Goal: Task Accomplishment & Management: Use online tool/utility

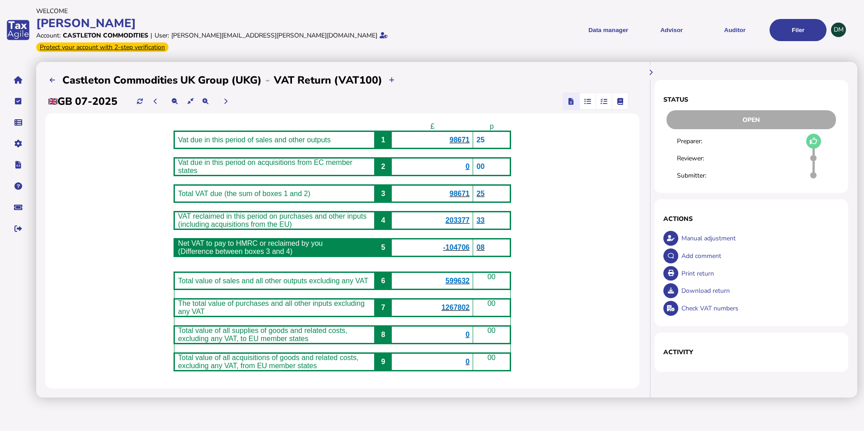
click at [23, 20] on div "app logo" at bounding box center [18, 30] width 36 height 60
click at [47, 20] on div "[PERSON_NAME]" at bounding box center [232, 23] width 393 height 16
click at [24, 70] on button "navigate application pages" at bounding box center [18, 79] width 19 height 19
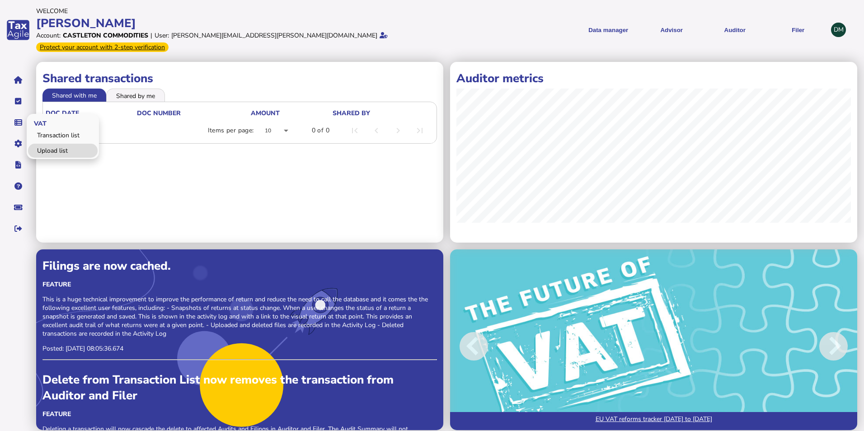
drag, startPoint x: 44, startPoint y: 136, endPoint x: 41, endPoint y: 143, distance: 7.1
click at [44, 144] on link "Upload list" at bounding box center [63, 151] width 70 height 14
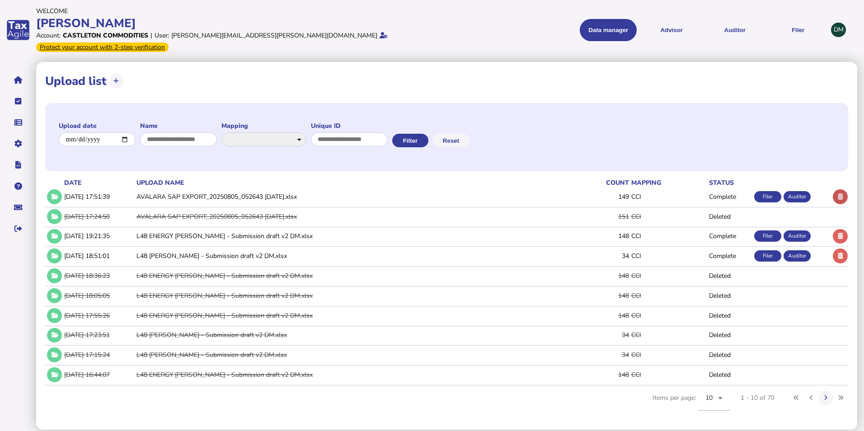
click at [838, 194] on icon at bounding box center [840, 197] width 5 height 6
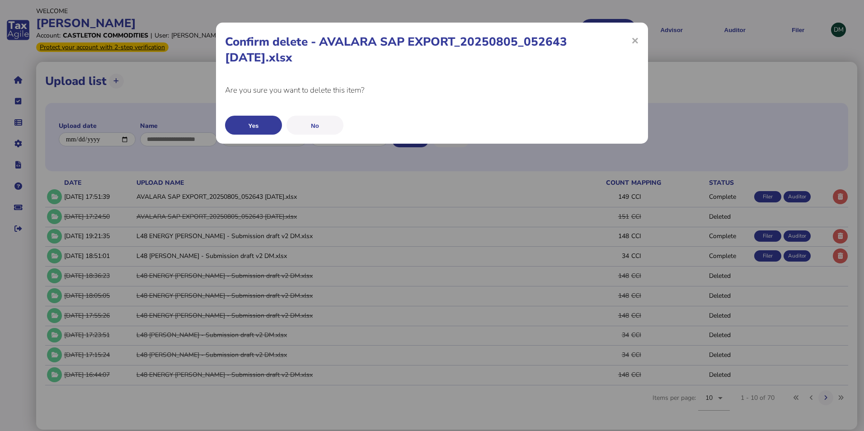
click at [249, 126] on button "Yes" at bounding box center [253, 125] width 57 height 19
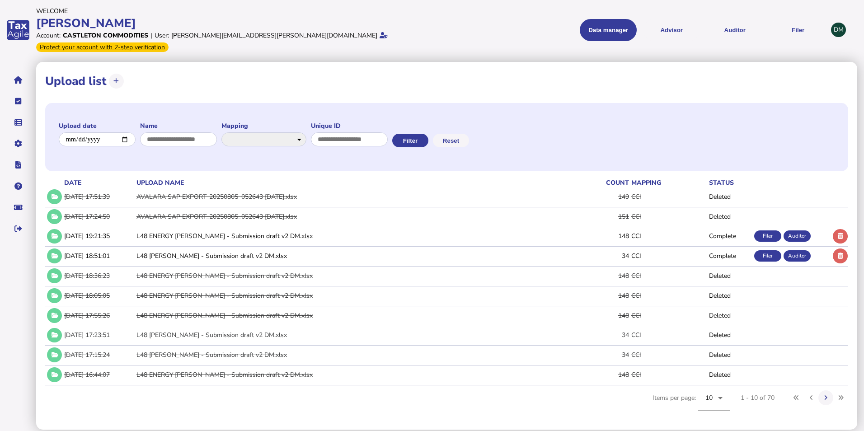
drag, startPoint x: 116, startPoint y: 72, endPoint x: 126, endPoint y: 80, distance: 12.7
click at [116, 78] on icon at bounding box center [115, 81] width 5 height 6
select select "**********"
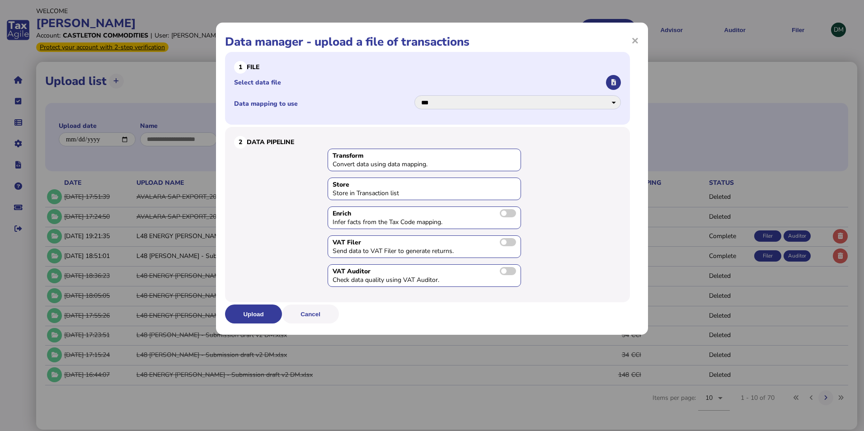
click at [615, 76] on button "button" at bounding box center [613, 82] width 15 height 15
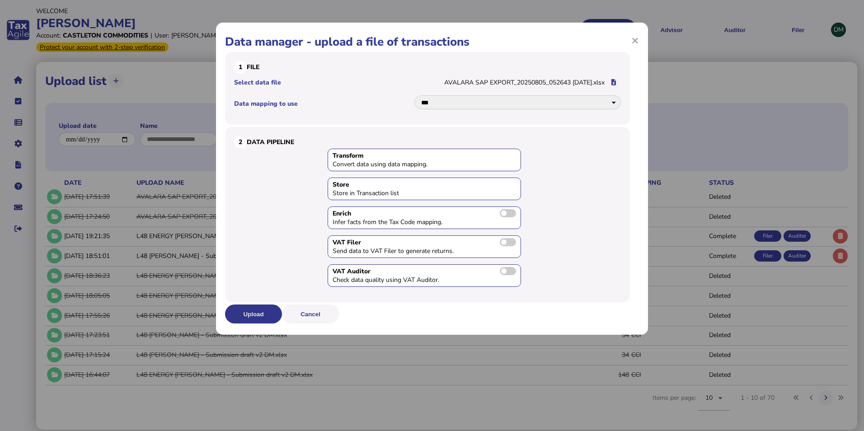
click at [264, 314] on button "Upload" at bounding box center [253, 314] width 57 height 19
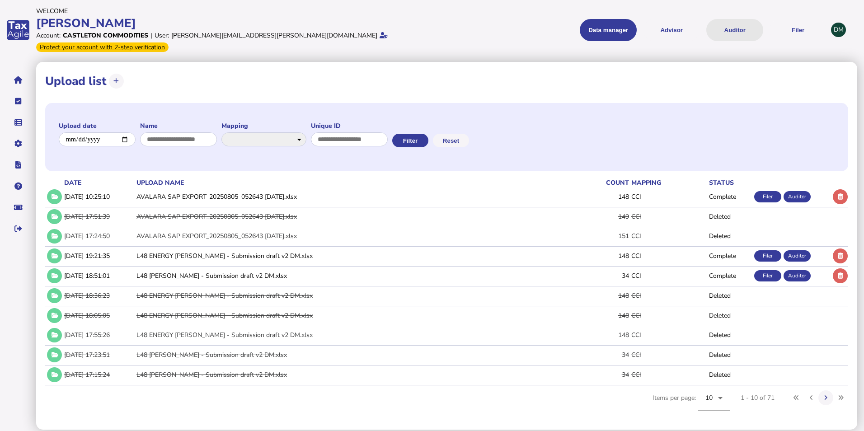
click at [732, 24] on button "Auditor" at bounding box center [734, 30] width 57 height 22
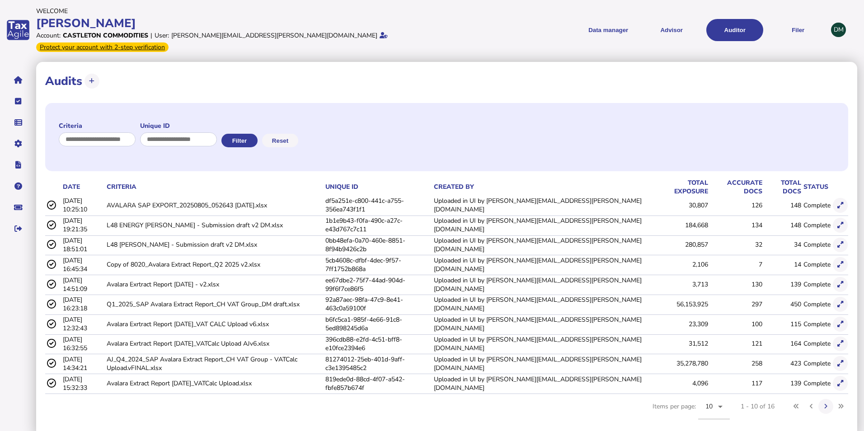
click at [105, 196] on td "[DATE] 10:25:10" at bounding box center [83, 205] width 44 height 19
click at [842, 202] on icon at bounding box center [840, 205] width 6 height 6
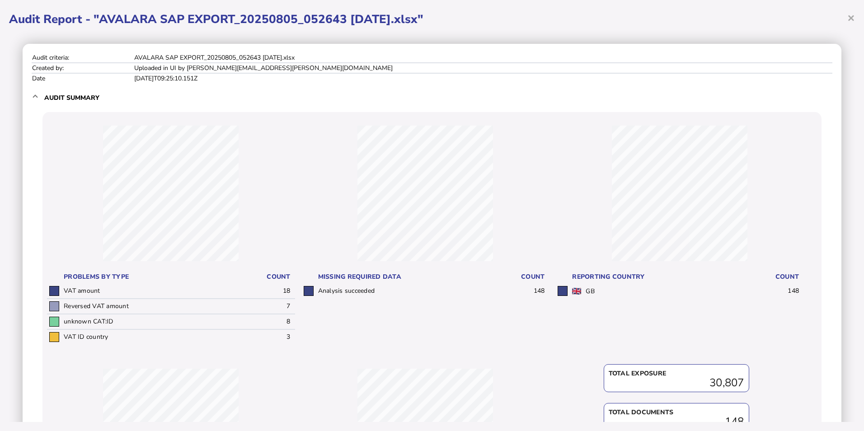
click at [853, 17] on span "×" at bounding box center [851, 17] width 8 height 17
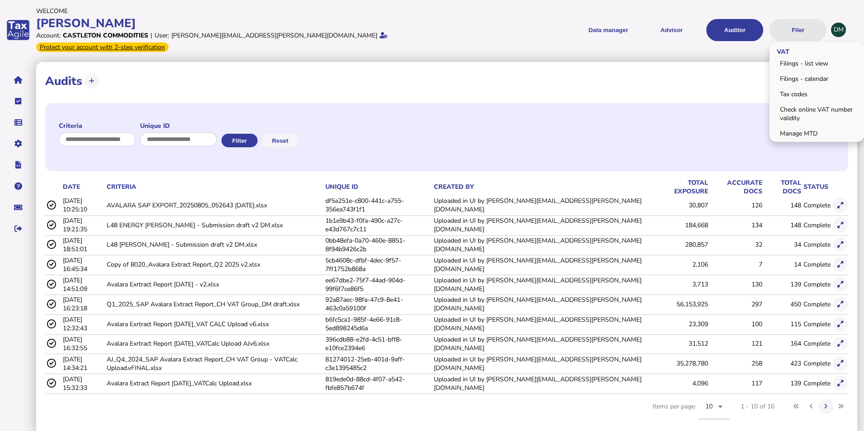
click at [793, 27] on button "Filer" at bounding box center [797, 30] width 57 height 22
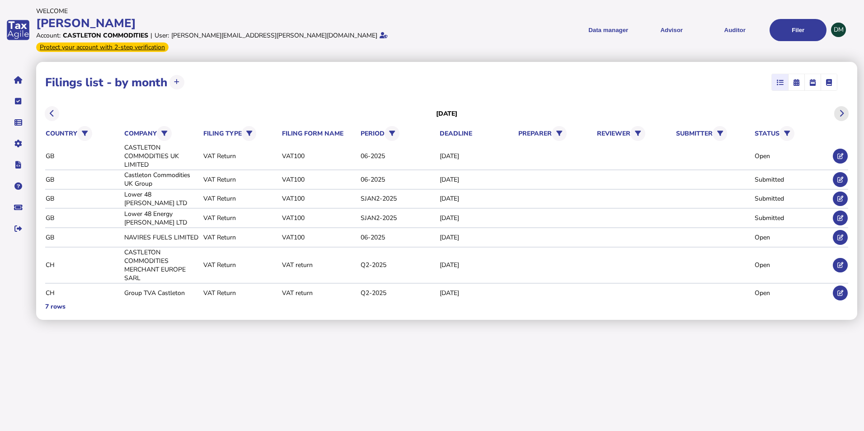
click at [843, 113] on icon at bounding box center [841, 113] width 5 height 0
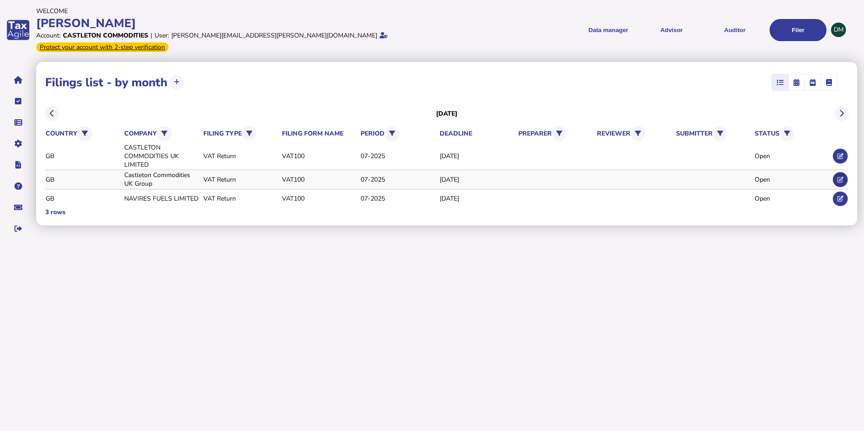
click at [843, 172] on button at bounding box center [840, 179] width 15 height 15
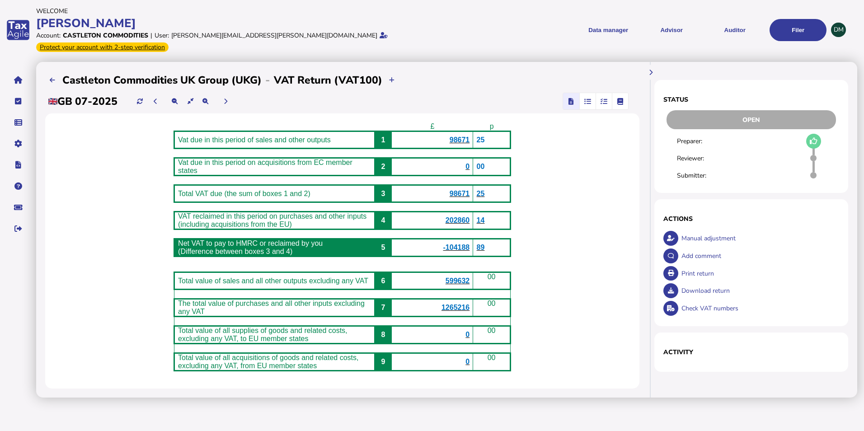
click at [587, 101] on icon "button" at bounding box center [587, 101] width 7 height 0
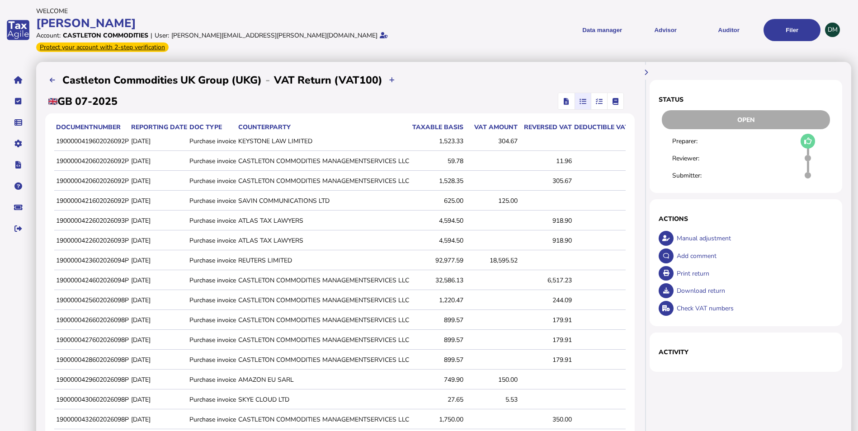
click at [597, 101] on icon "button" at bounding box center [598, 101] width 7 height 0
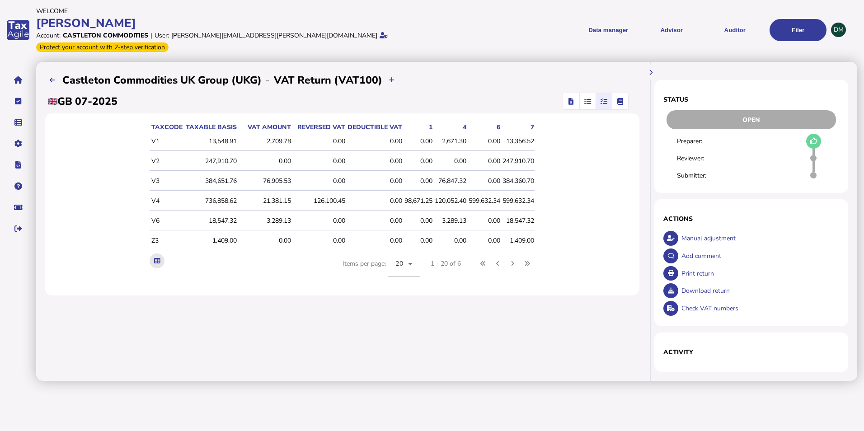
click at [155, 258] on icon at bounding box center [157, 261] width 6 height 6
click at [544, 62] on div "**********" at bounding box center [342, 221] width 612 height 319
click at [586, 101] on icon "button" at bounding box center [587, 101] width 7 height 0
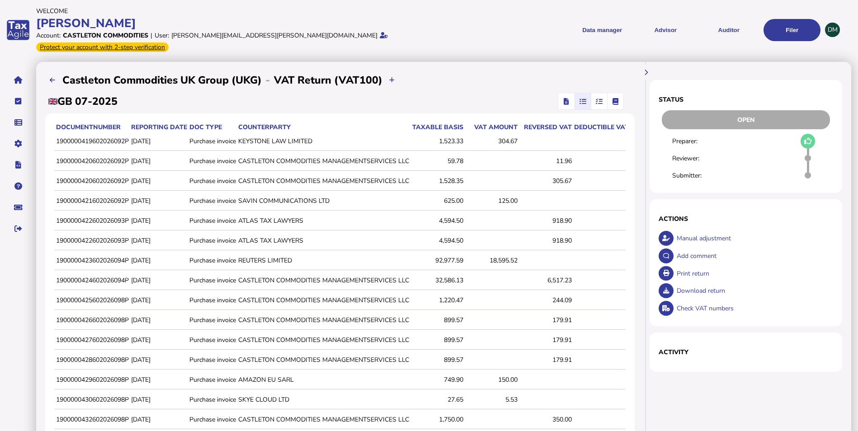
click at [609, 93] on span "button" at bounding box center [615, 101] width 14 height 16
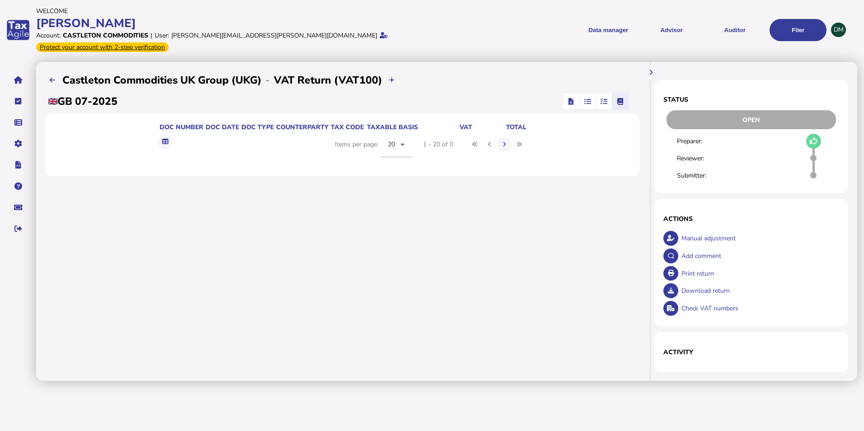
click at [586, 101] on icon "button" at bounding box center [587, 101] width 7 height 0
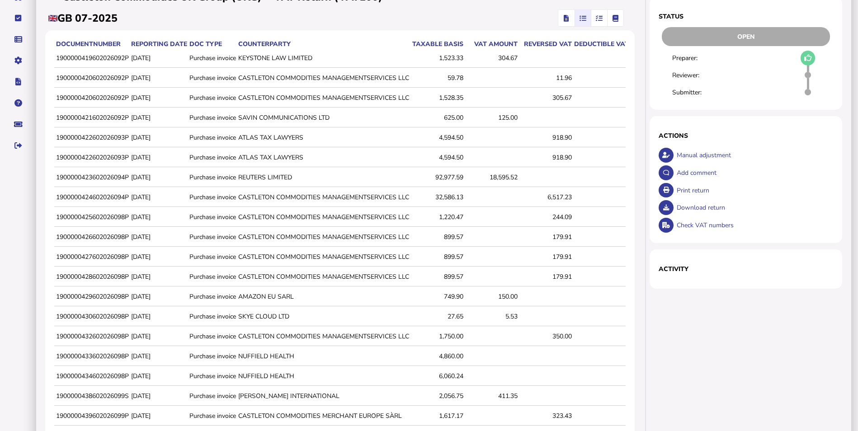
scroll to position [157, 0]
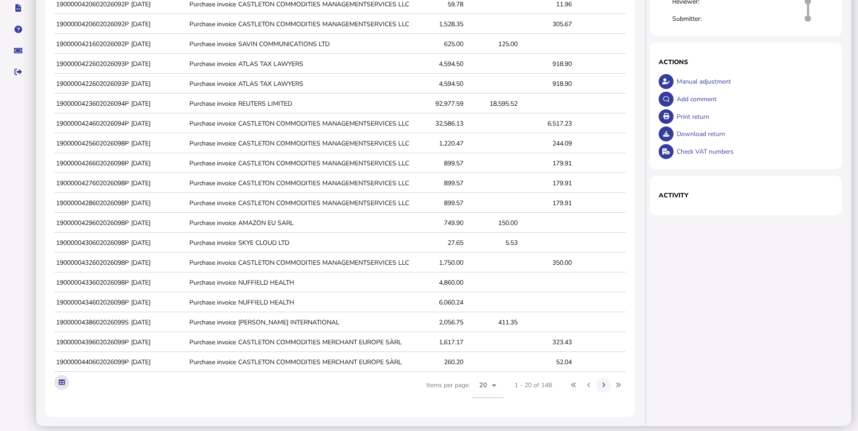
click at [59, 380] on icon at bounding box center [62, 383] width 6 height 6
drag, startPoint x: 773, startPoint y: 334, endPoint x: 777, endPoint y: 328, distance: 6.8
click at [774, 334] on div "Status Open Preparer: Reviewer: Submitter: × Comment OK Cancel Actions Manual a…" at bounding box center [749, 165] width 204 height 521
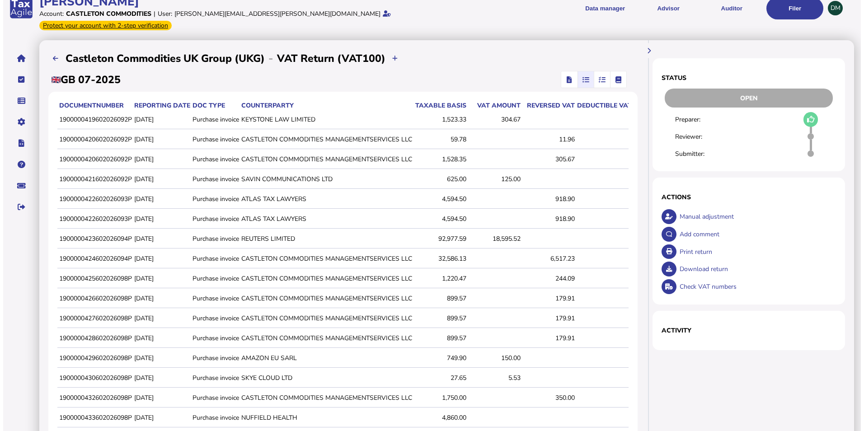
scroll to position [0, 0]
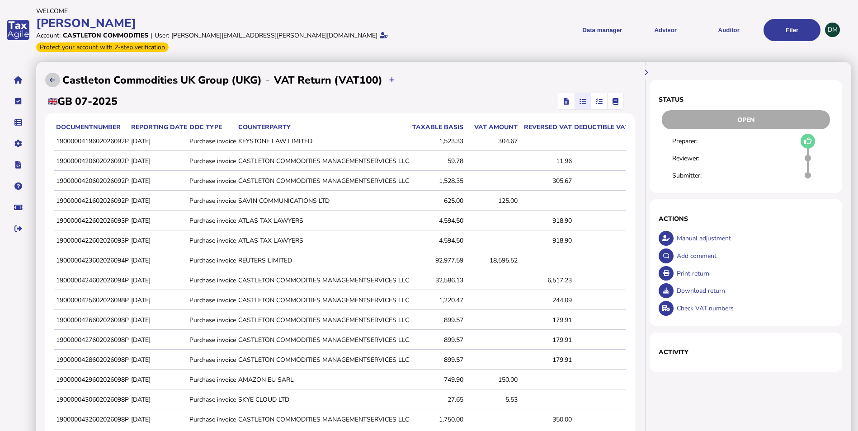
click at [49, 73] on button at bounding box center [52, 80] width 15 height 15
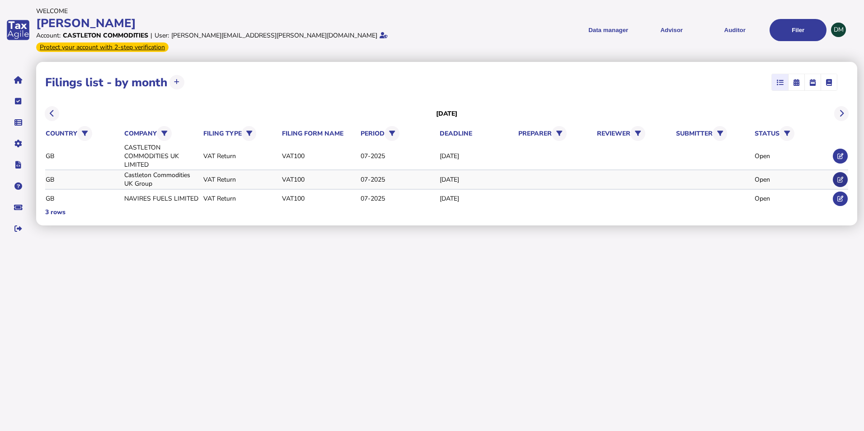
click at [843, 177] on icon at bounding box center [840, 180] width 6 height 6
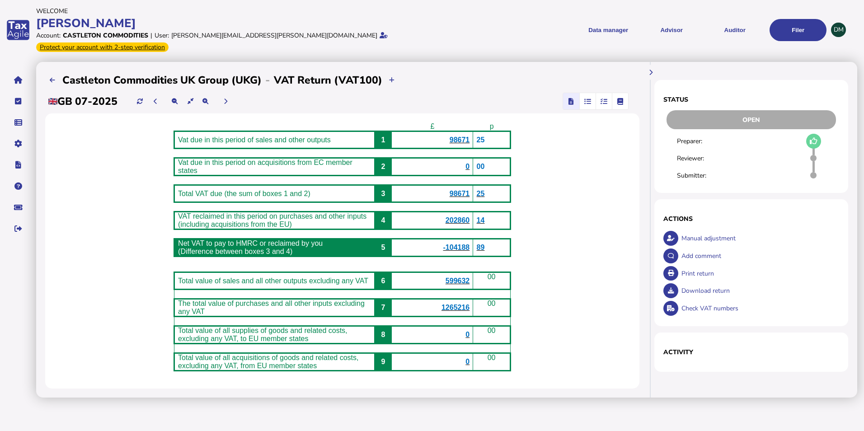
click at [572, 248] on div "£ p Vat due in this period of sales and other outputs 1 98671 25 Vat due in thi…" at bounding box center [342, 250] width 594 height 275
